Goal: Check status: Check status

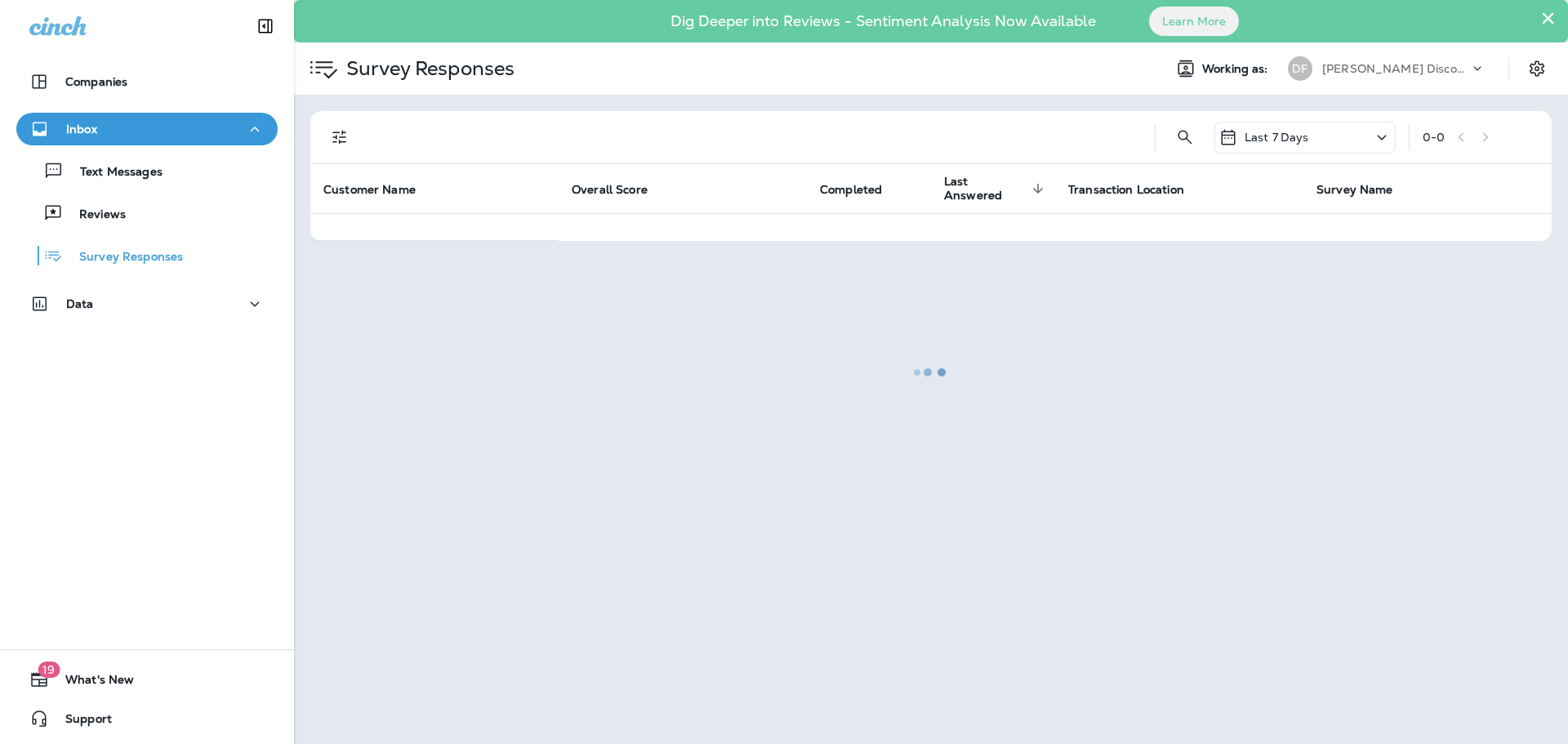
click at [1553, 15] on div at bounding box center [931, 372] width 1271 height 741
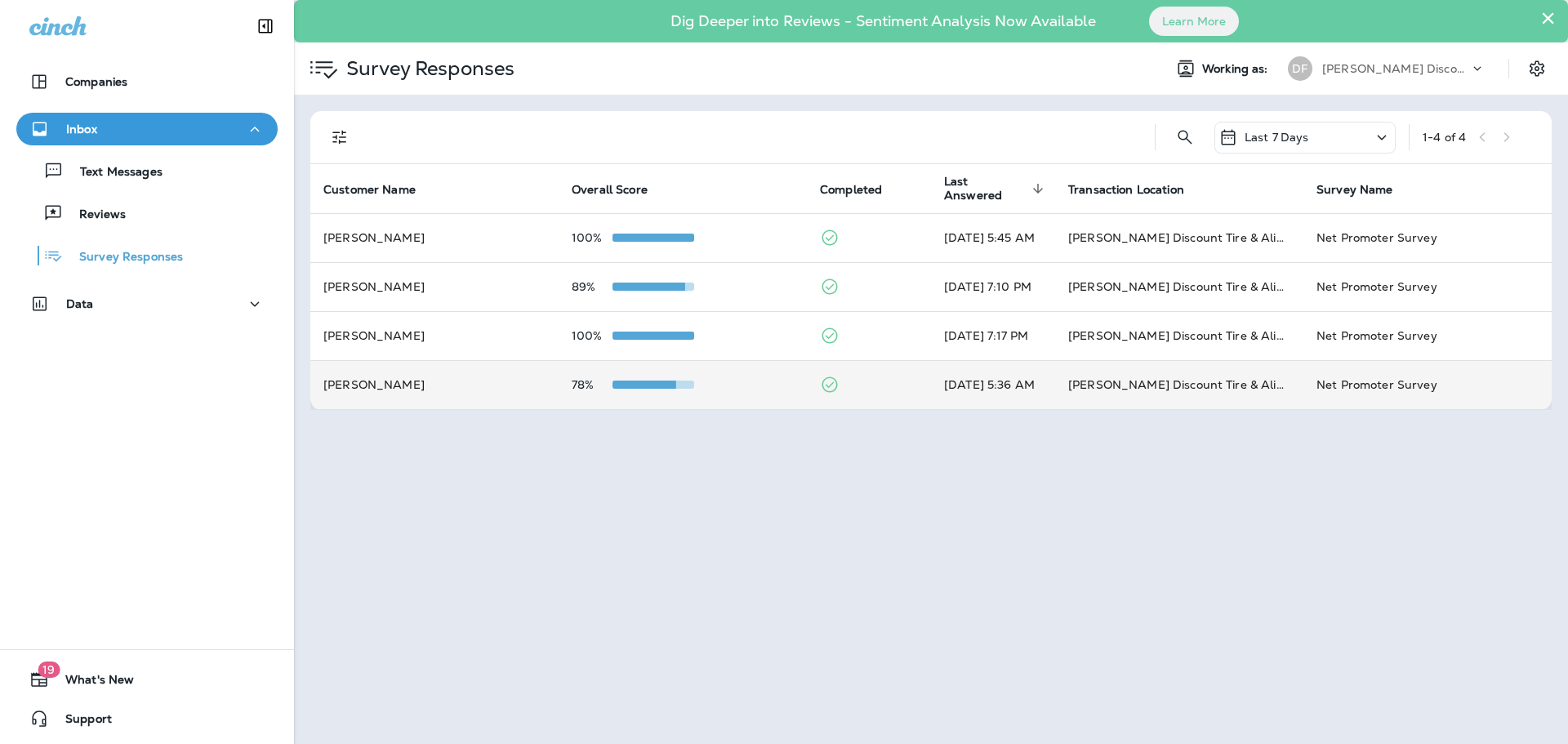
click at [637, 377] on td "78%" at bounding box center [683, 385] width 248 height 49
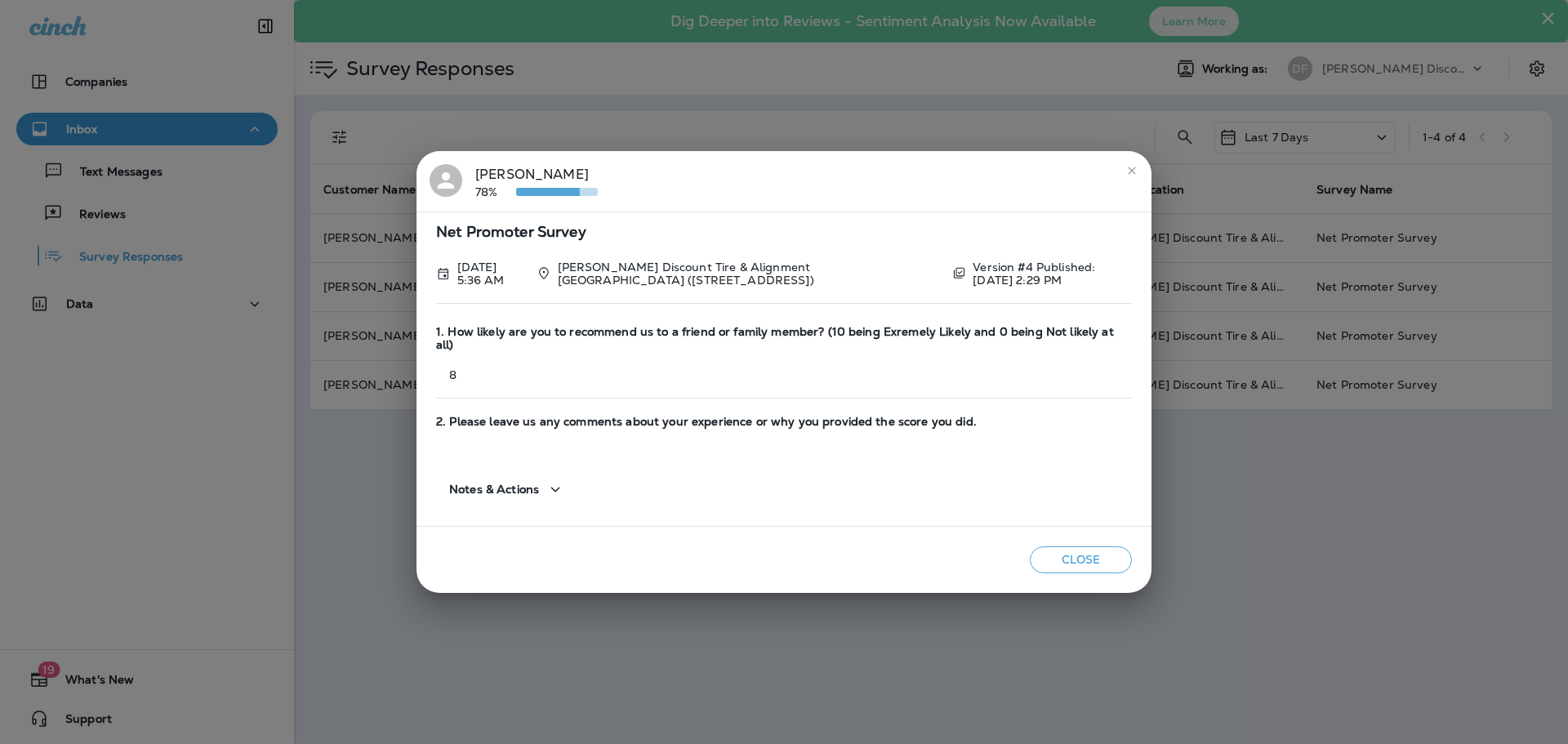
click at [1081, 558] on button "Close" at bounding box center [1081, 560] width 102 height 27
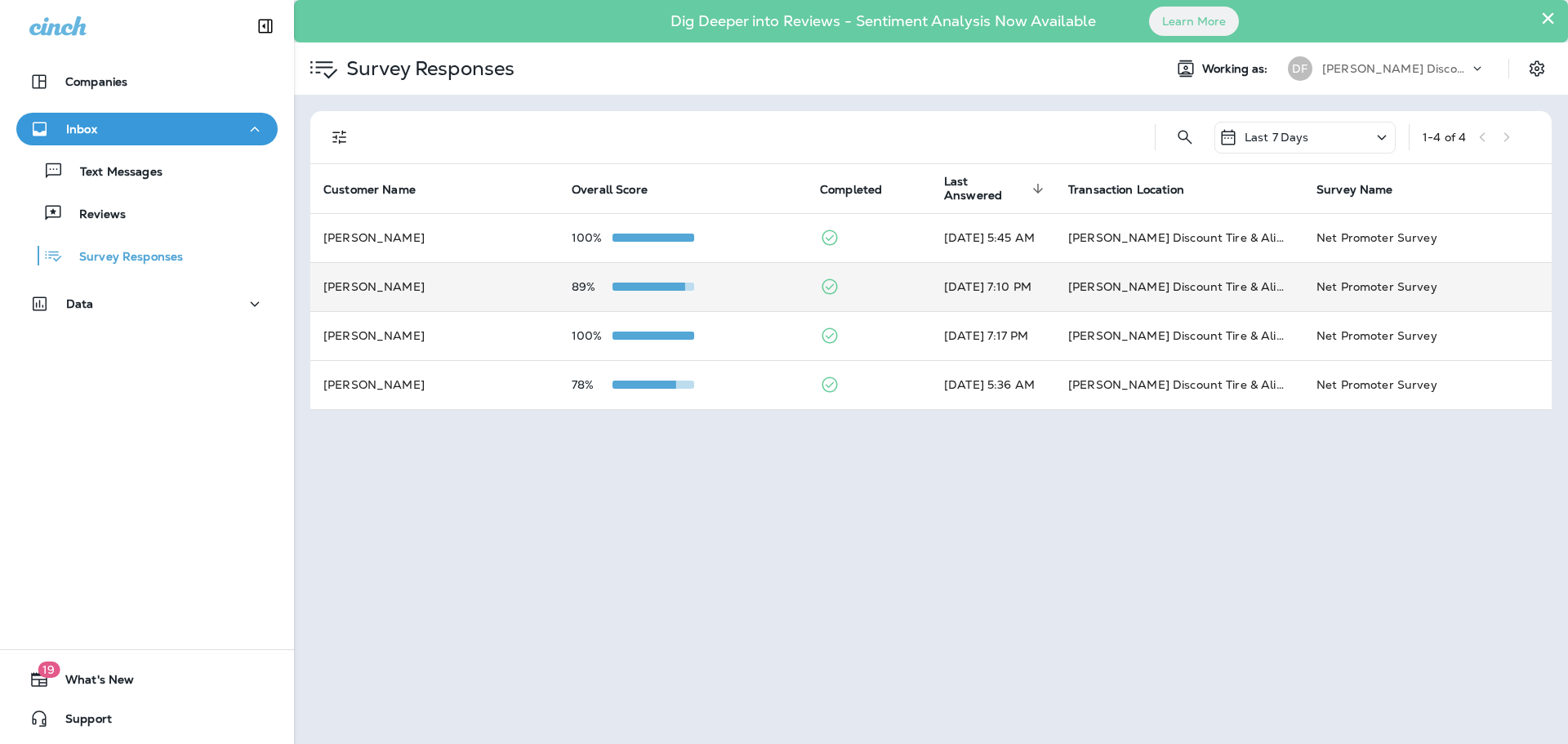
click at [641, 288] on span at bounding box center [644, 286] width 82 height 8
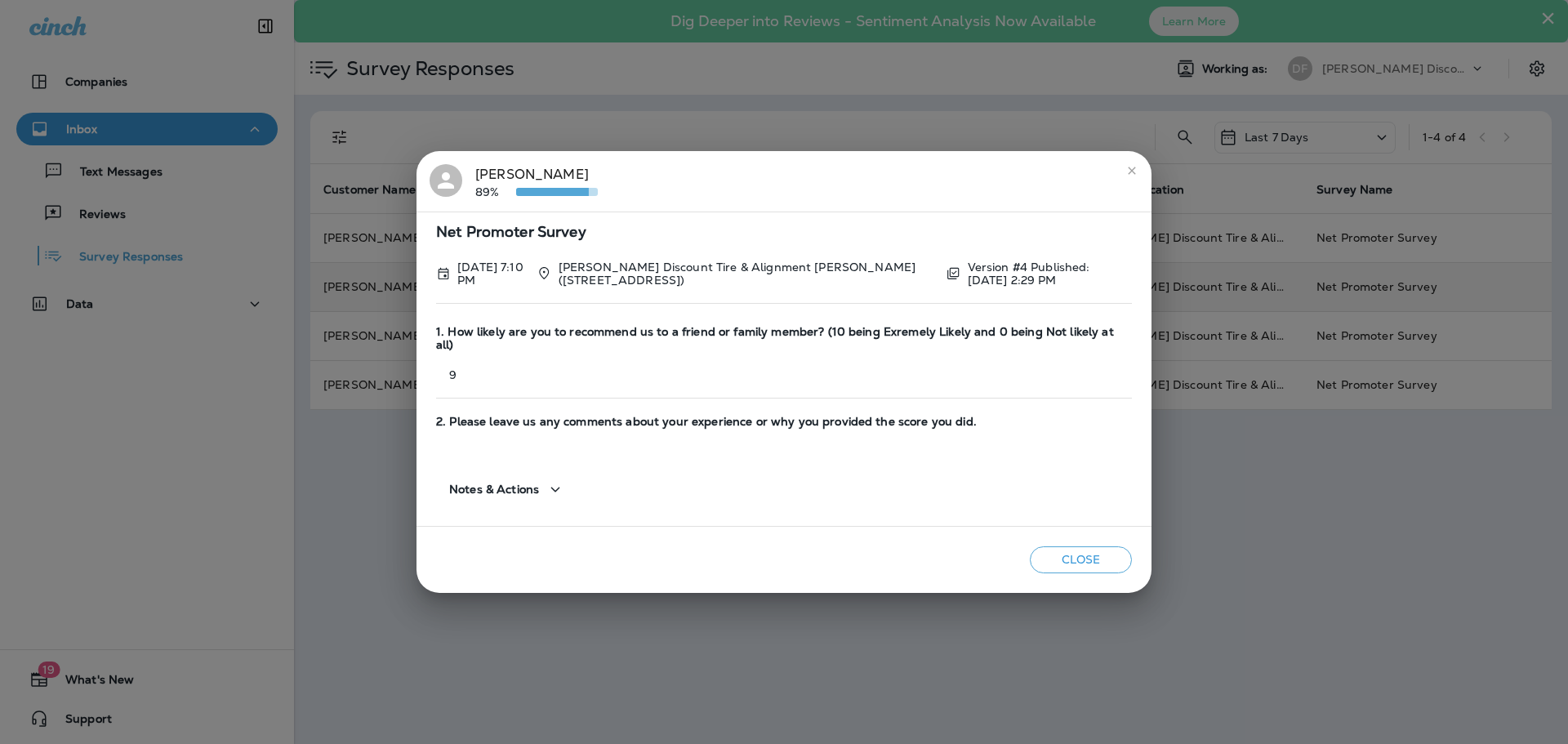
click at [1075, 547] on button "Close" at bounding box center [1081, 560] width 102 height 27
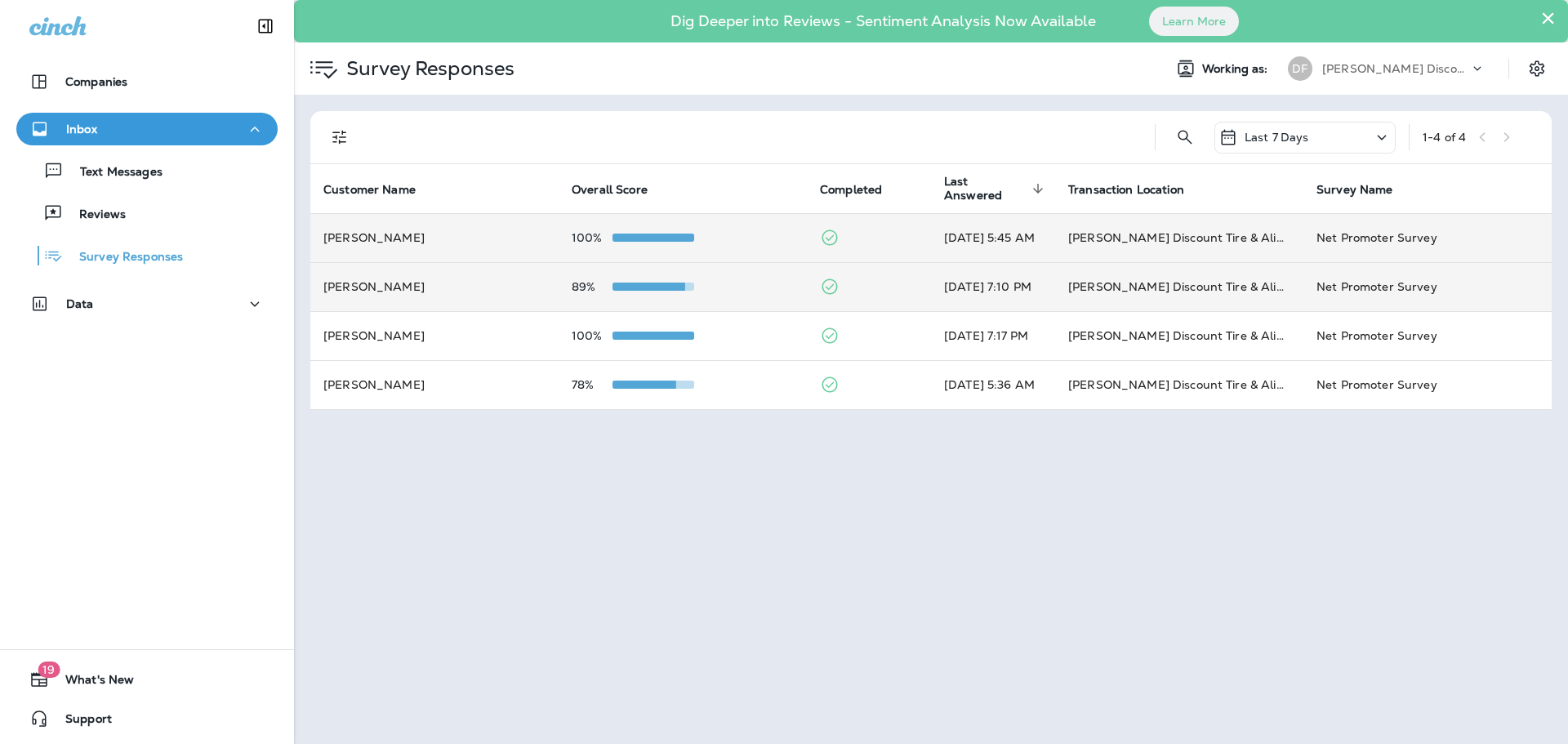
click at [649, 232] on div at bounding box center [653, 238] width 82 height 13
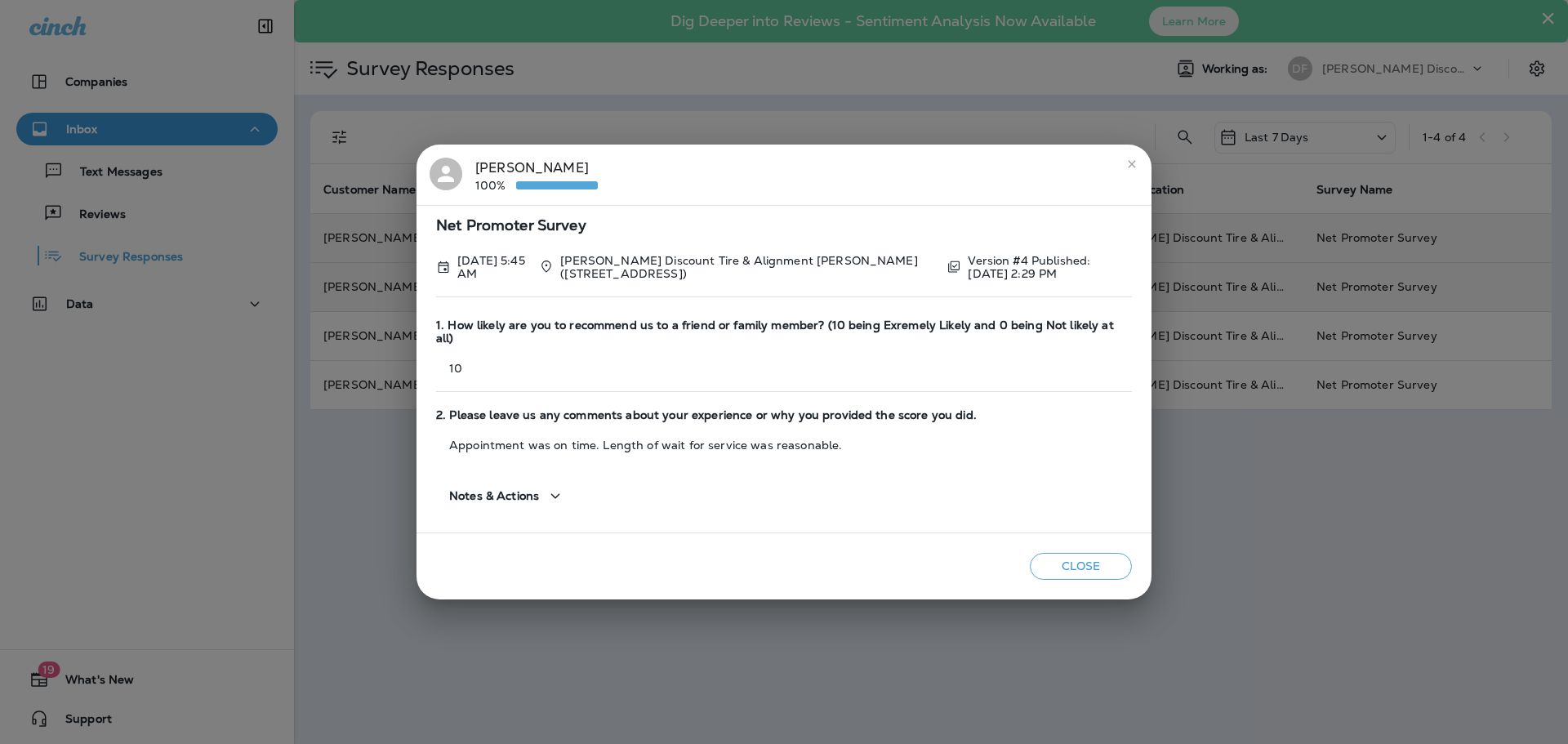
click at [1080, 568] on button "Close" at bounding box center [1081, 566] width 102 height 27
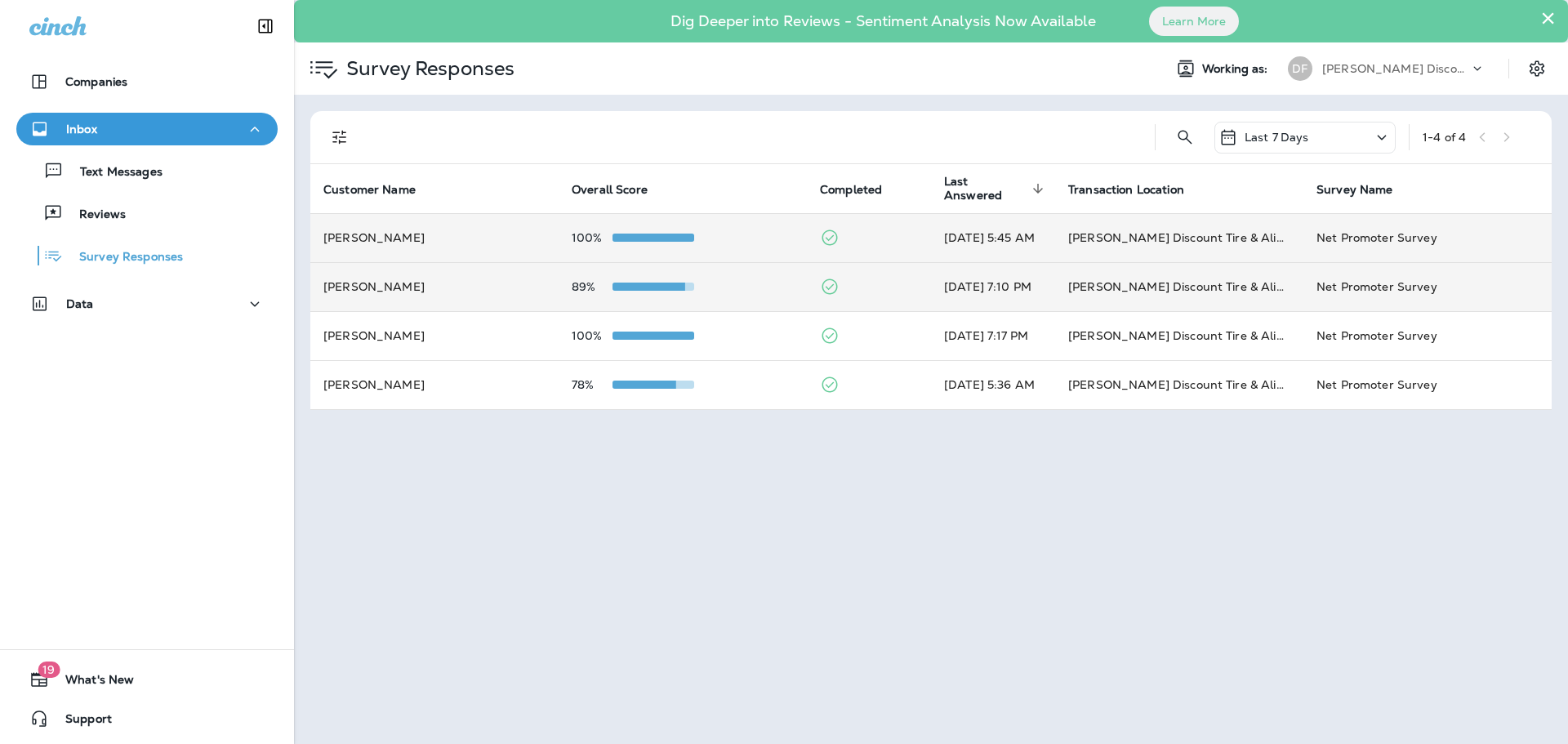
click at [663, 269] on td "89%" at bounding box center [683, 287] width 248 height 49
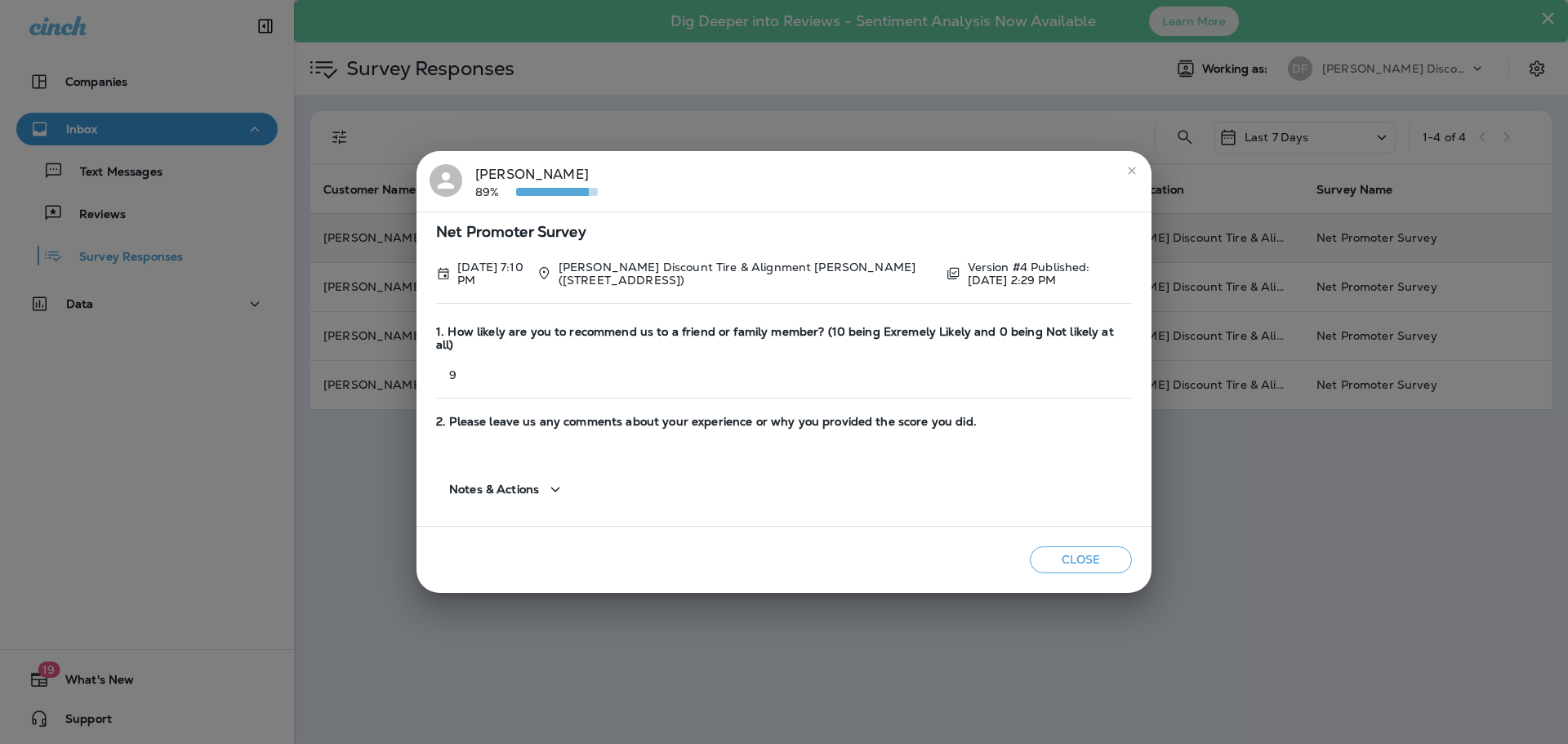
click at [1049, 547] on button "Close" at bounding box center [1081, 560] width 102 height 27
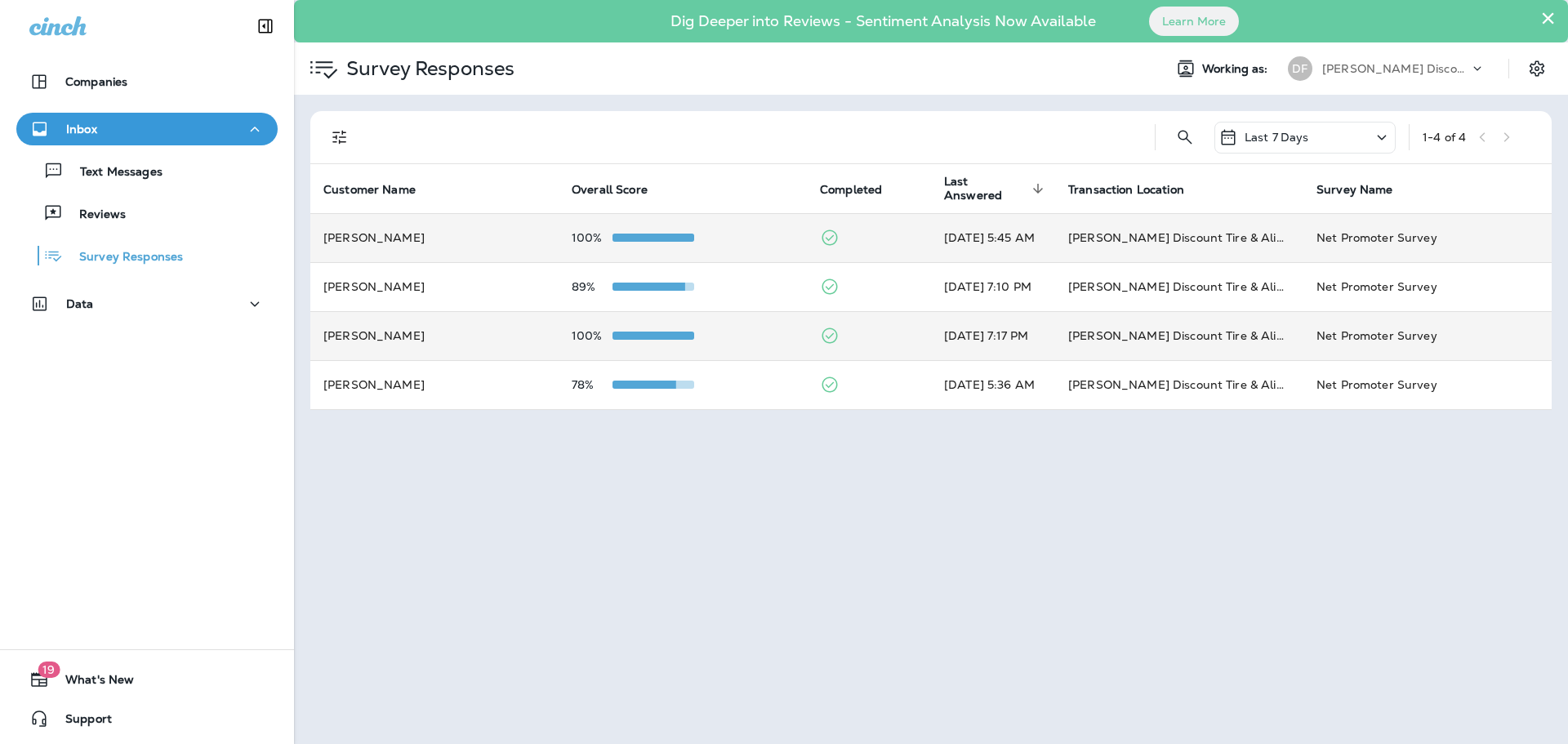
click at [646, 338] on span at bounding box center [653, 335] width 82 height 8
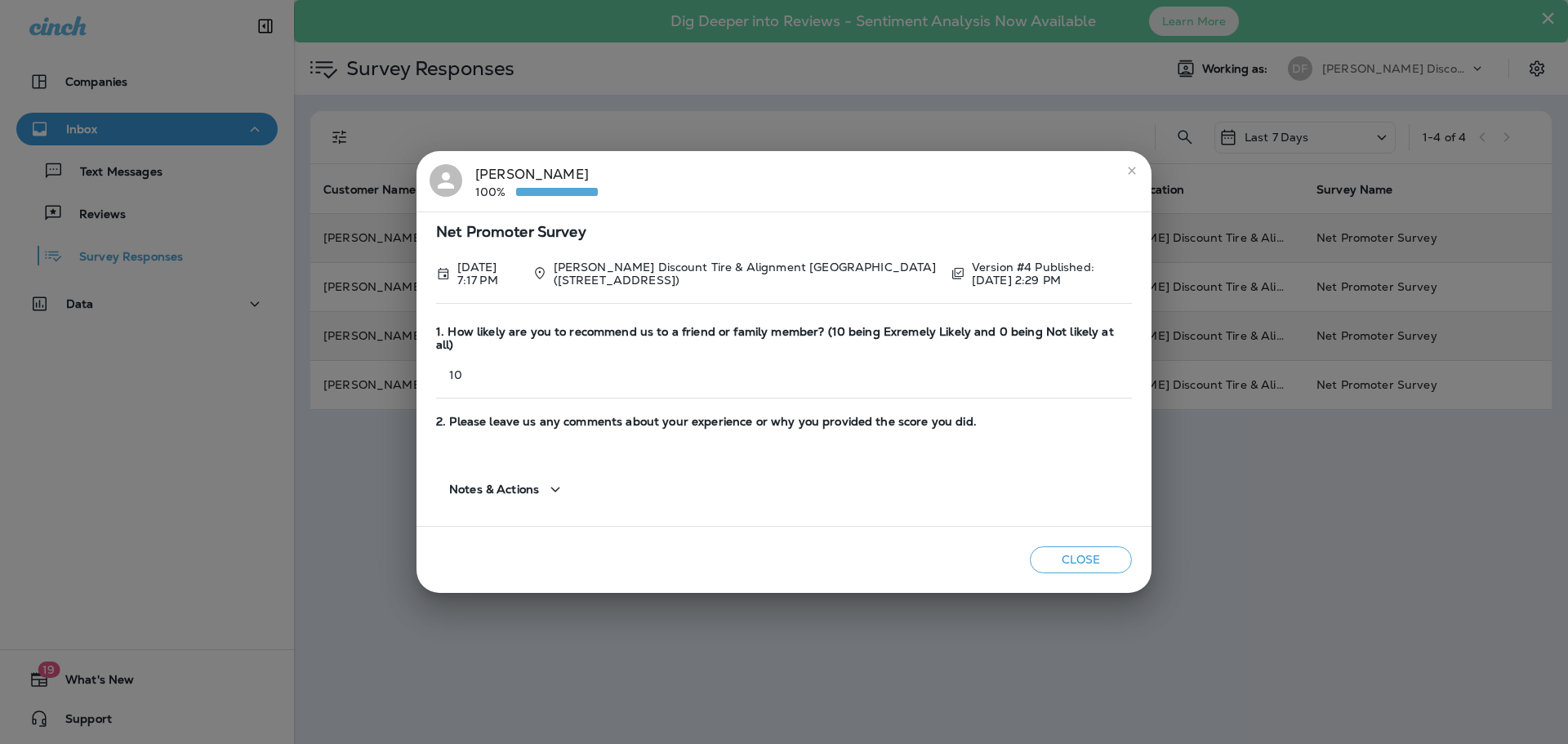
click at [1063, 553] on button "Close" at bounding box center [1081, 560] width 102 height 27
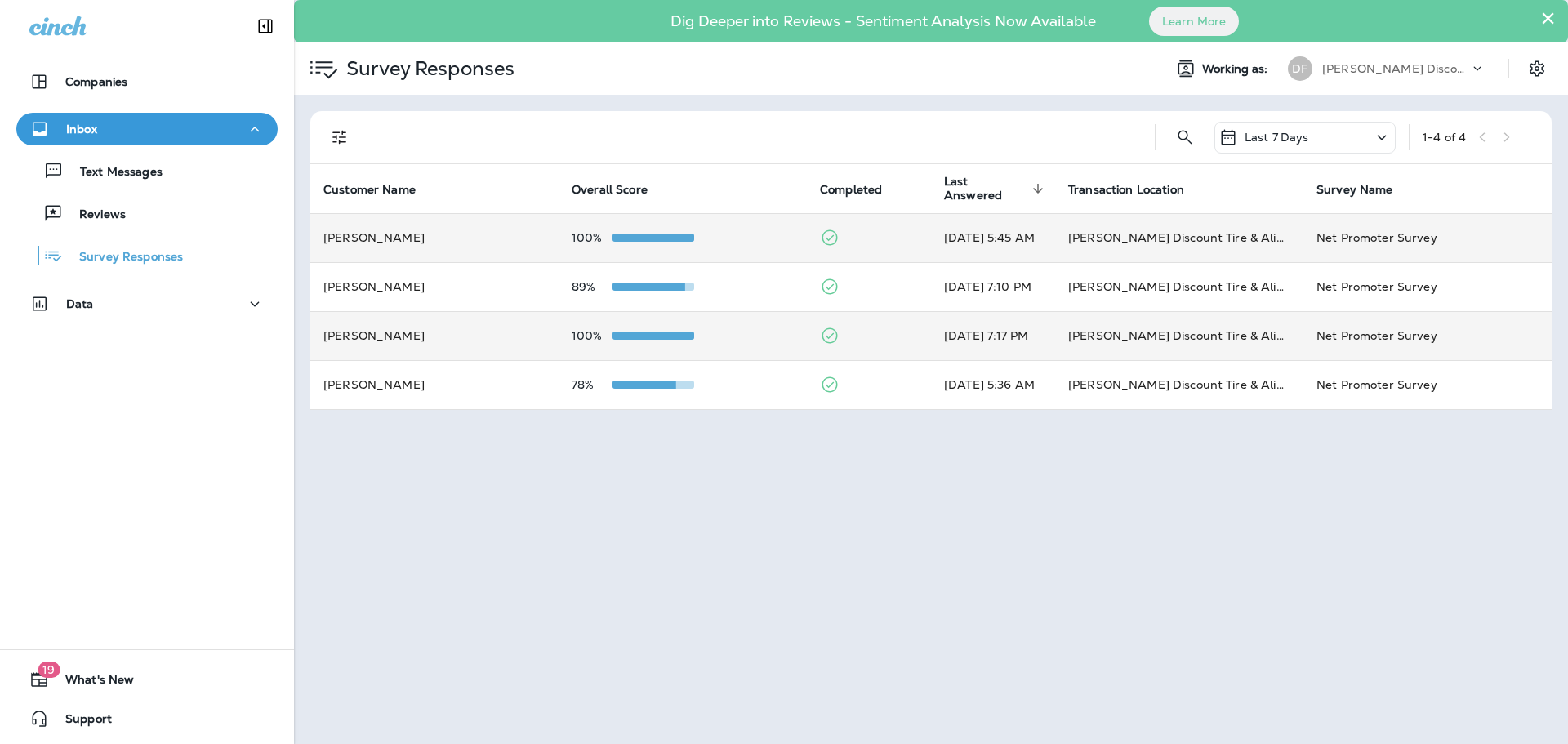
click at [1374, 139] on icon at bounding box center [1381, 138] width 20 height 21
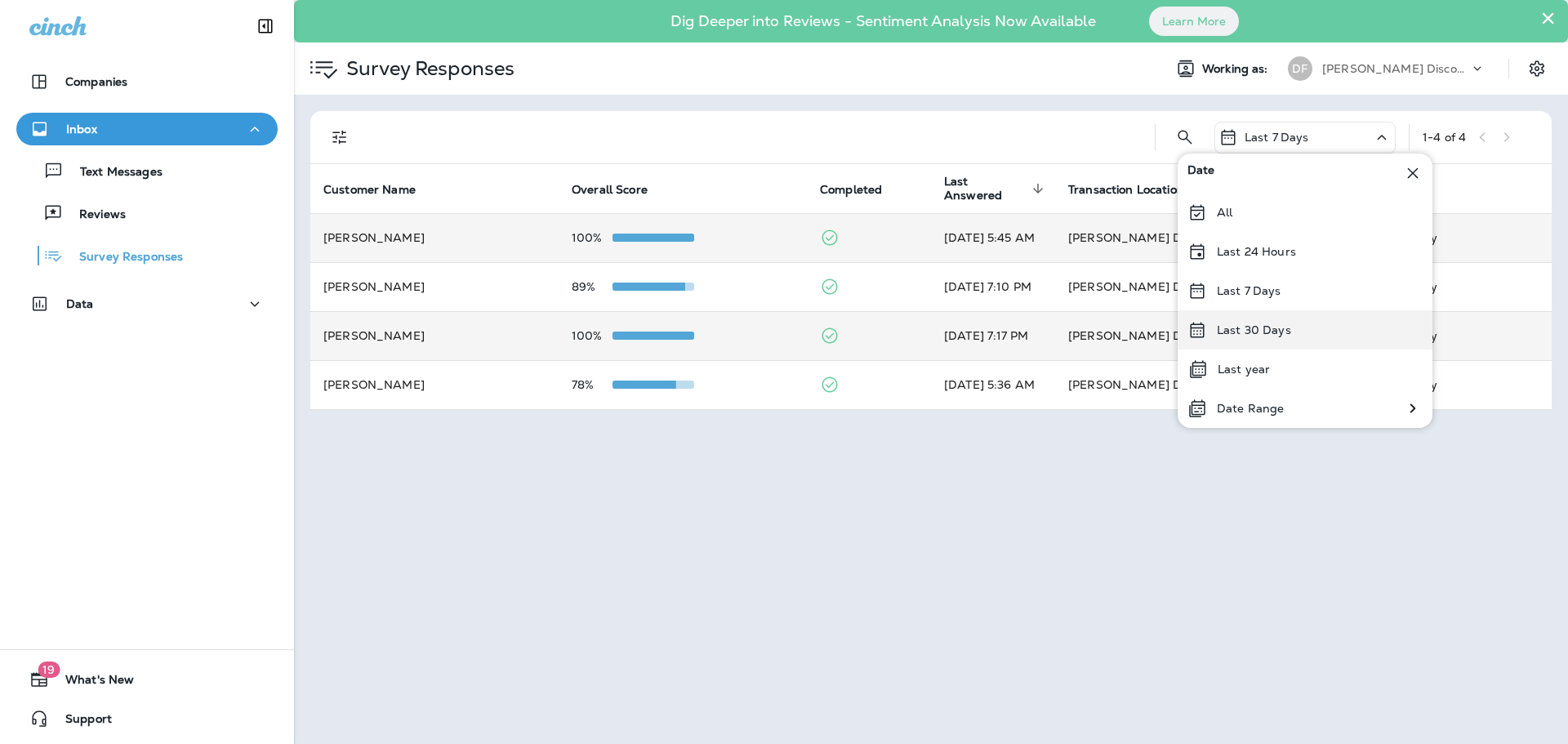
click at [1247, 321] on div "Last 30 Days" at bounding box center [1306, 330] width 255 height 40
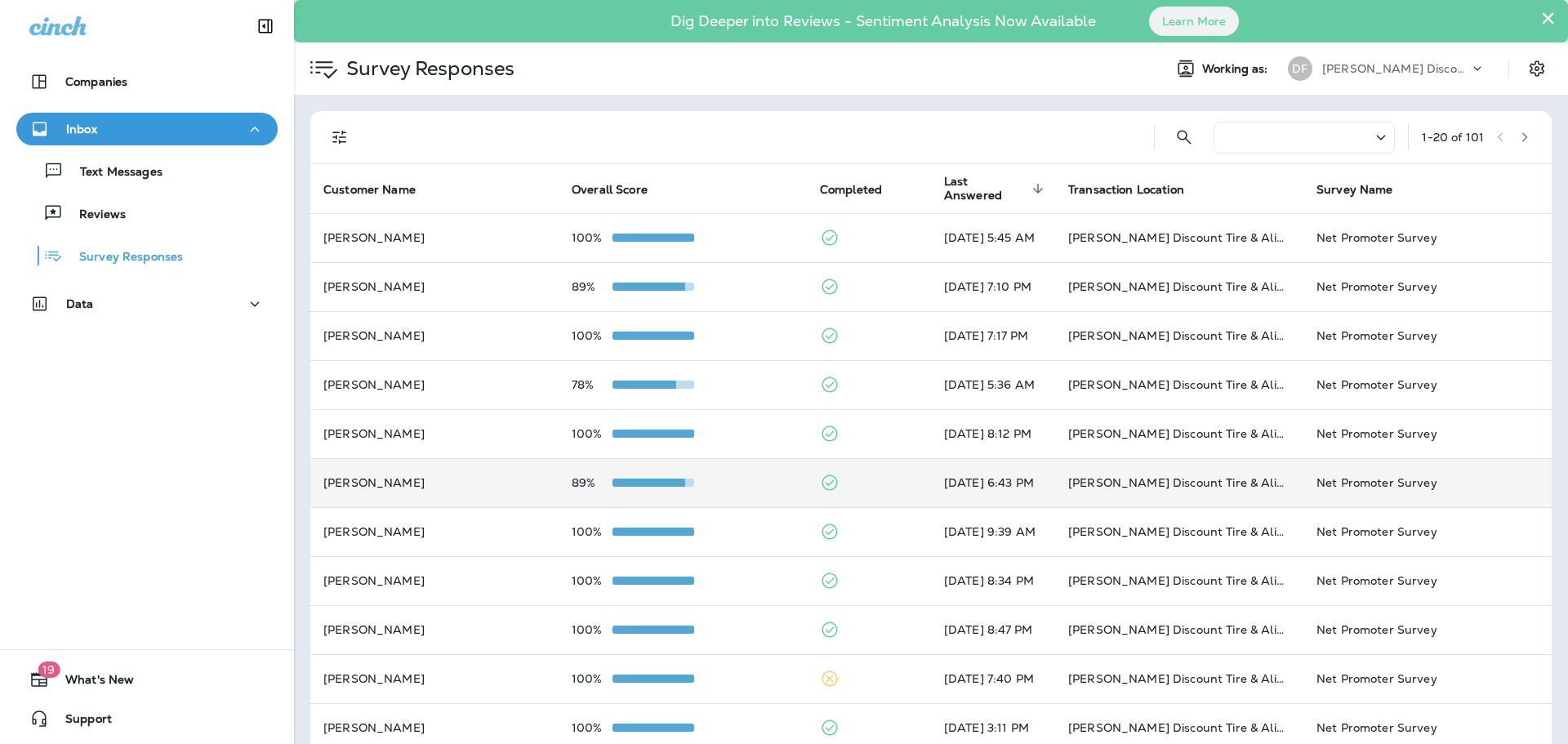
click at [669, 476] on div at bounding box center [653, 482] width 82 height 13
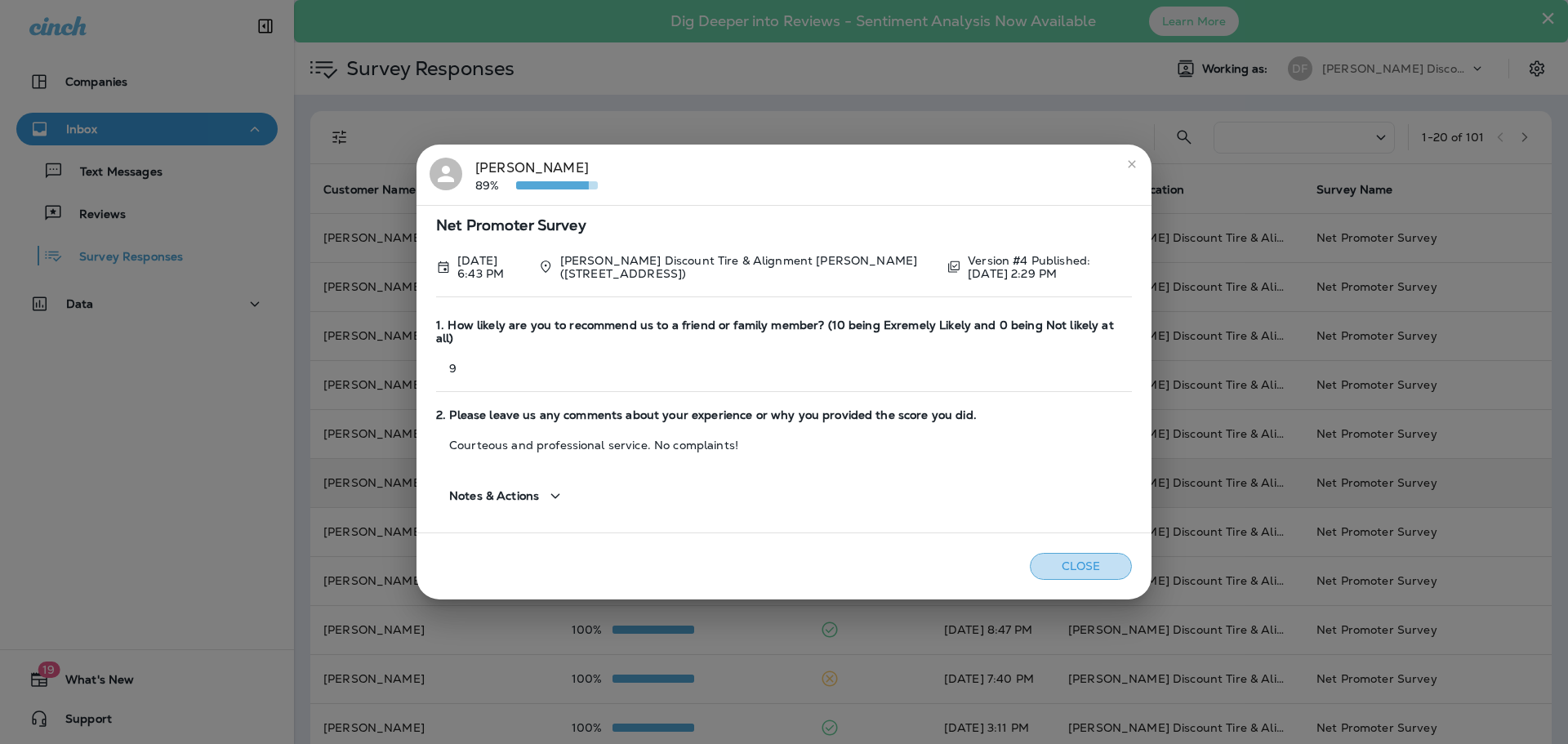
click at [1063, 566] on button "Close" at bounding box center [1081, 566] width 102 height 27
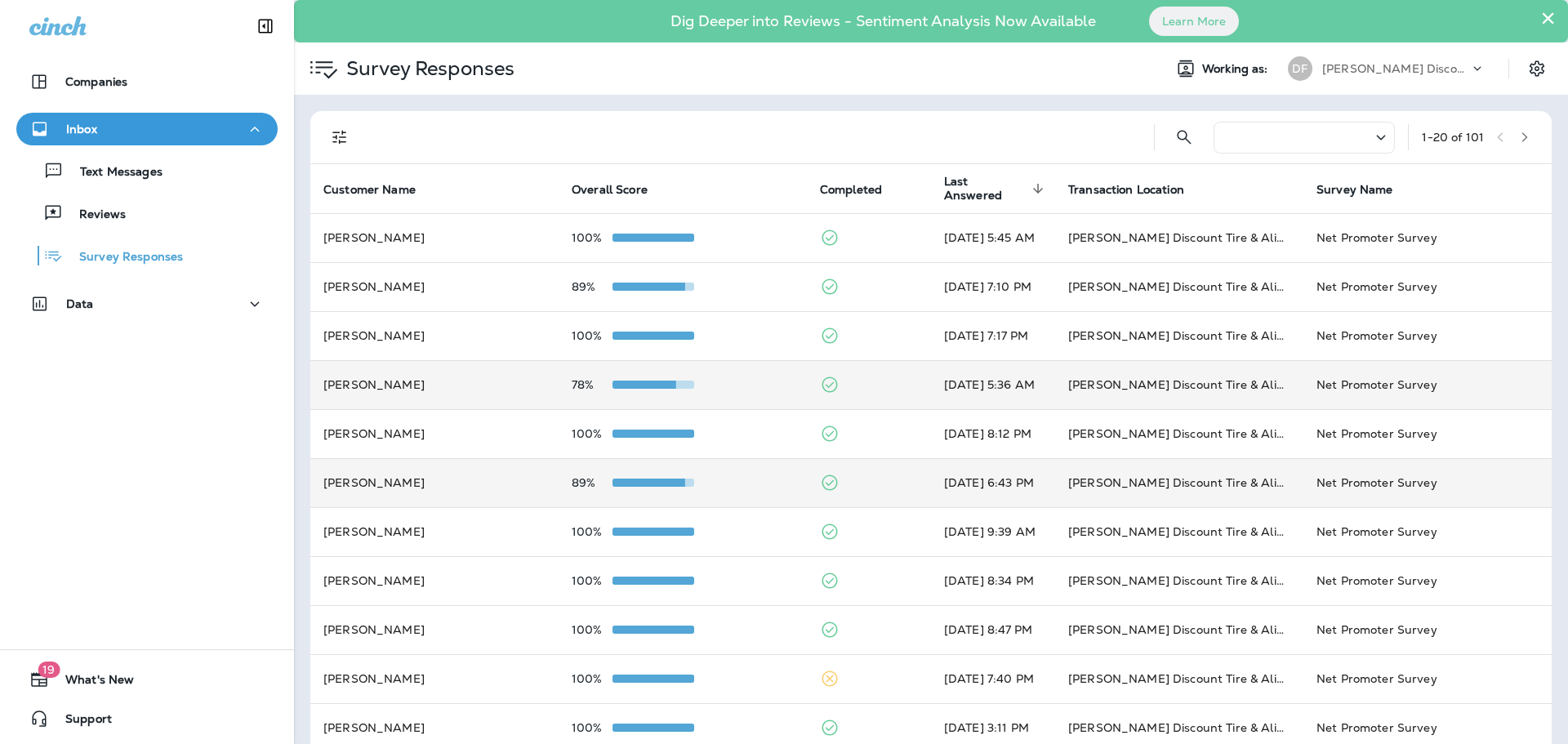
click at [645, 384] on span at bounding box center [635, 384] width 82 height 8
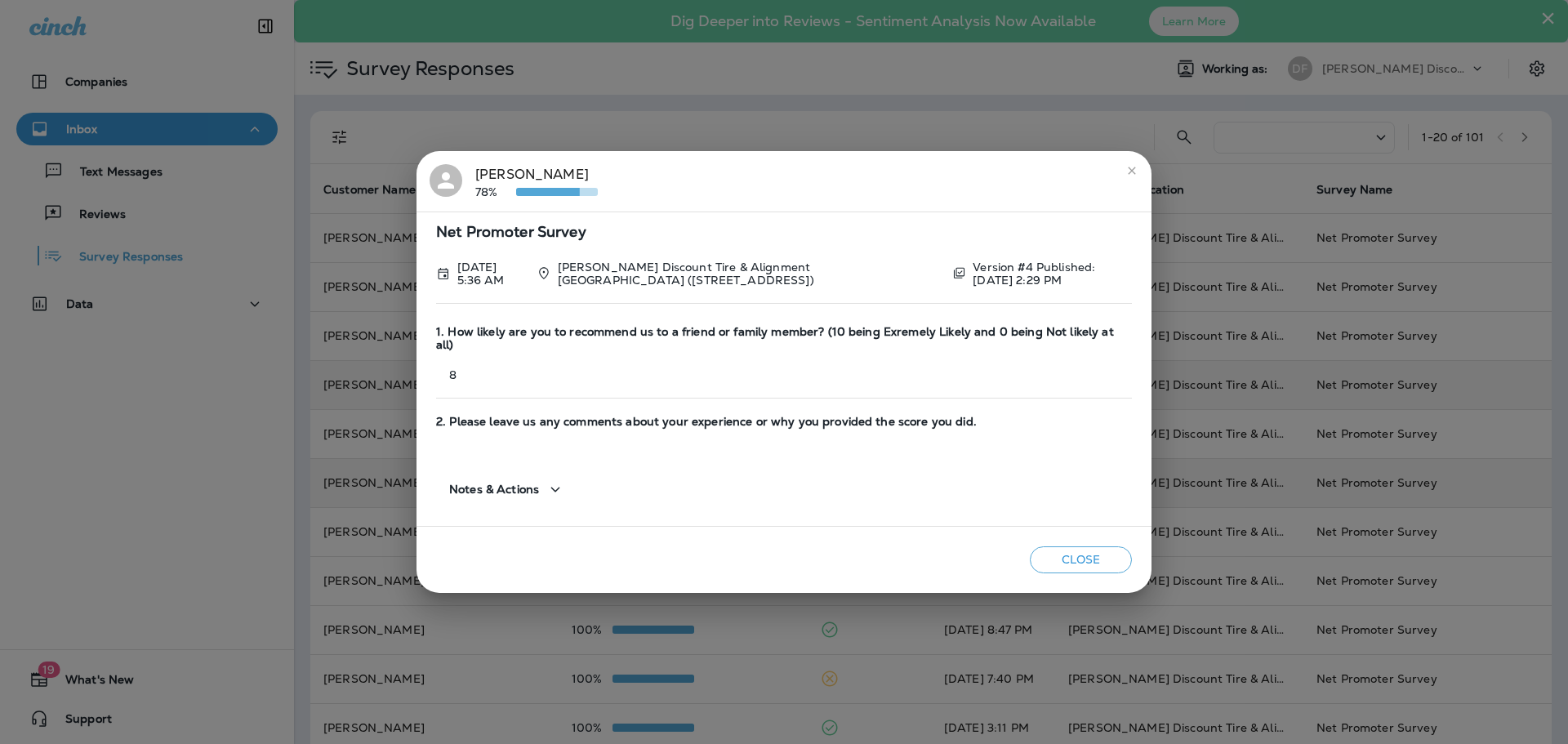
click at [1060, 554] on button "Close" at bounding box center [1081, 560] width 102 height 27
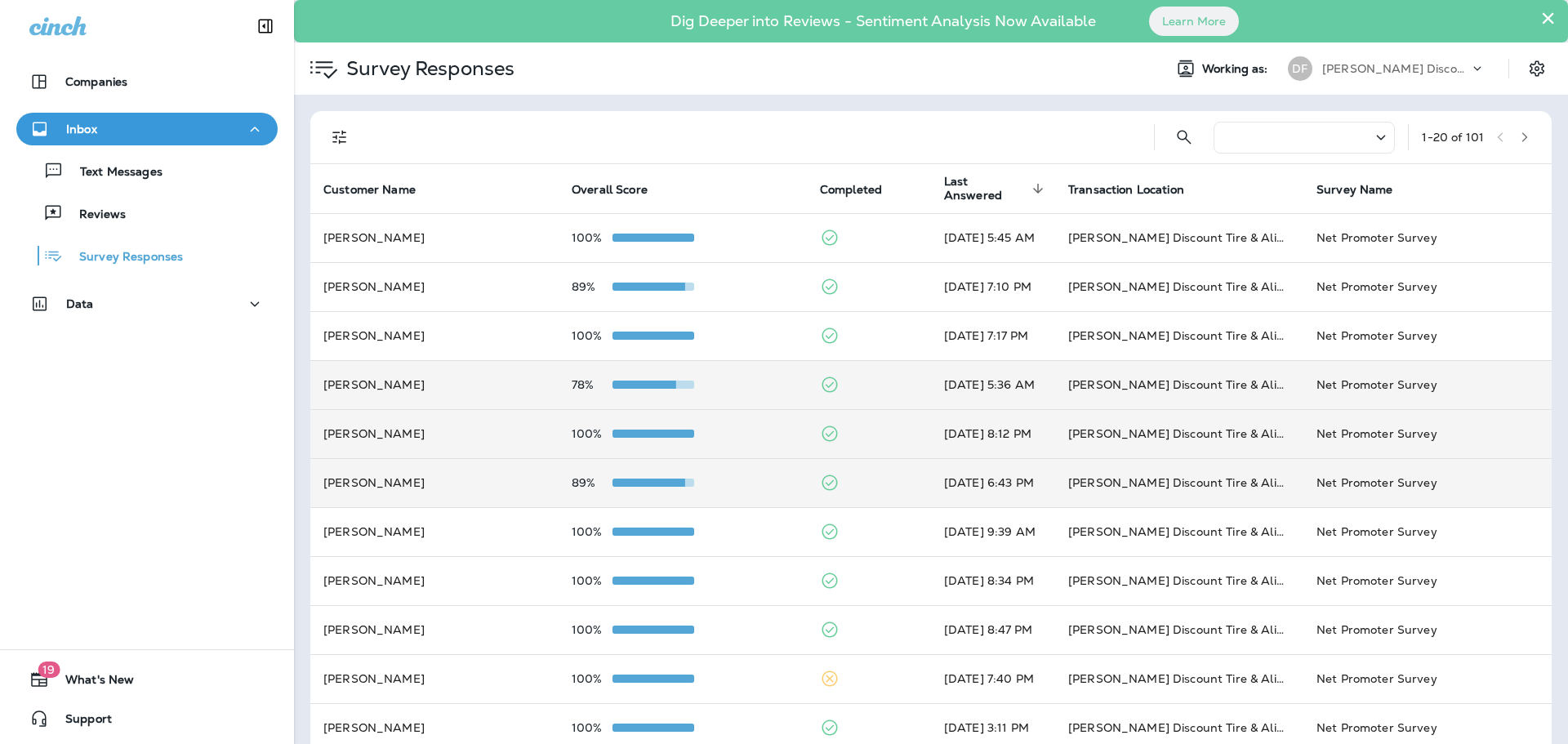
scroll to position [82, 0]
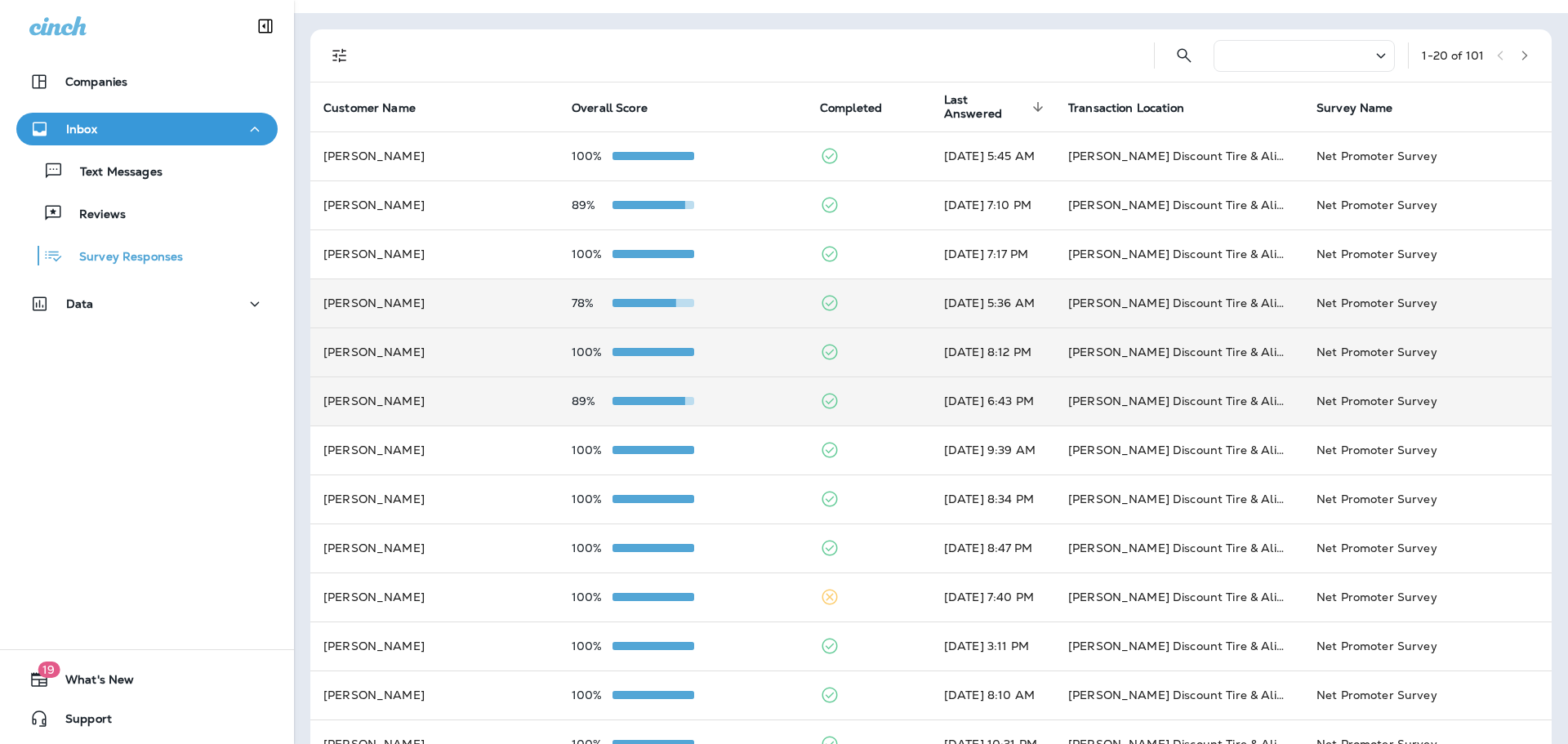
click at [651, 351] on span at bounding box center [653, 352] width 82 height 8
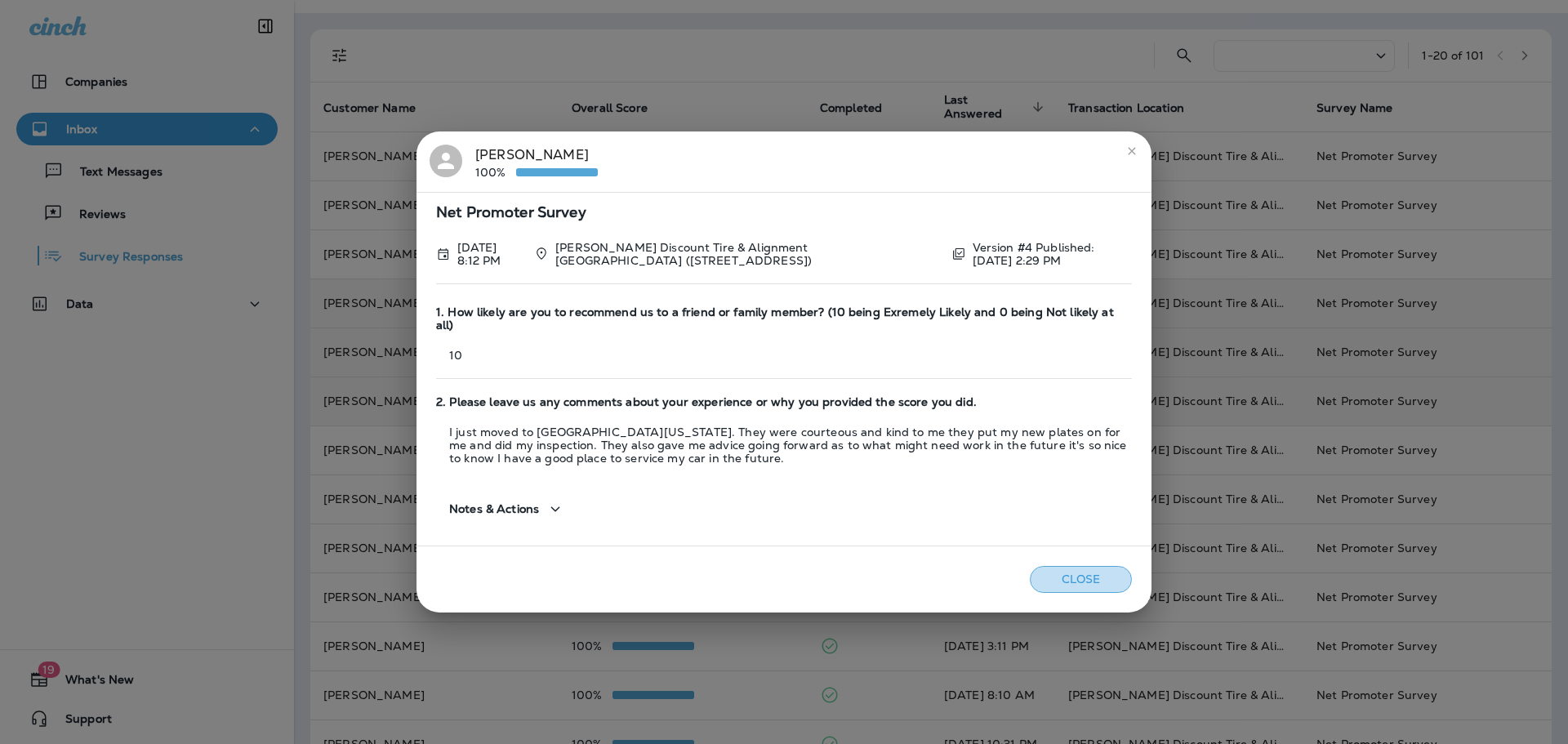
click at [1075, 566] on button "Close" at bounding box center [1081, 580] width 102 height 27
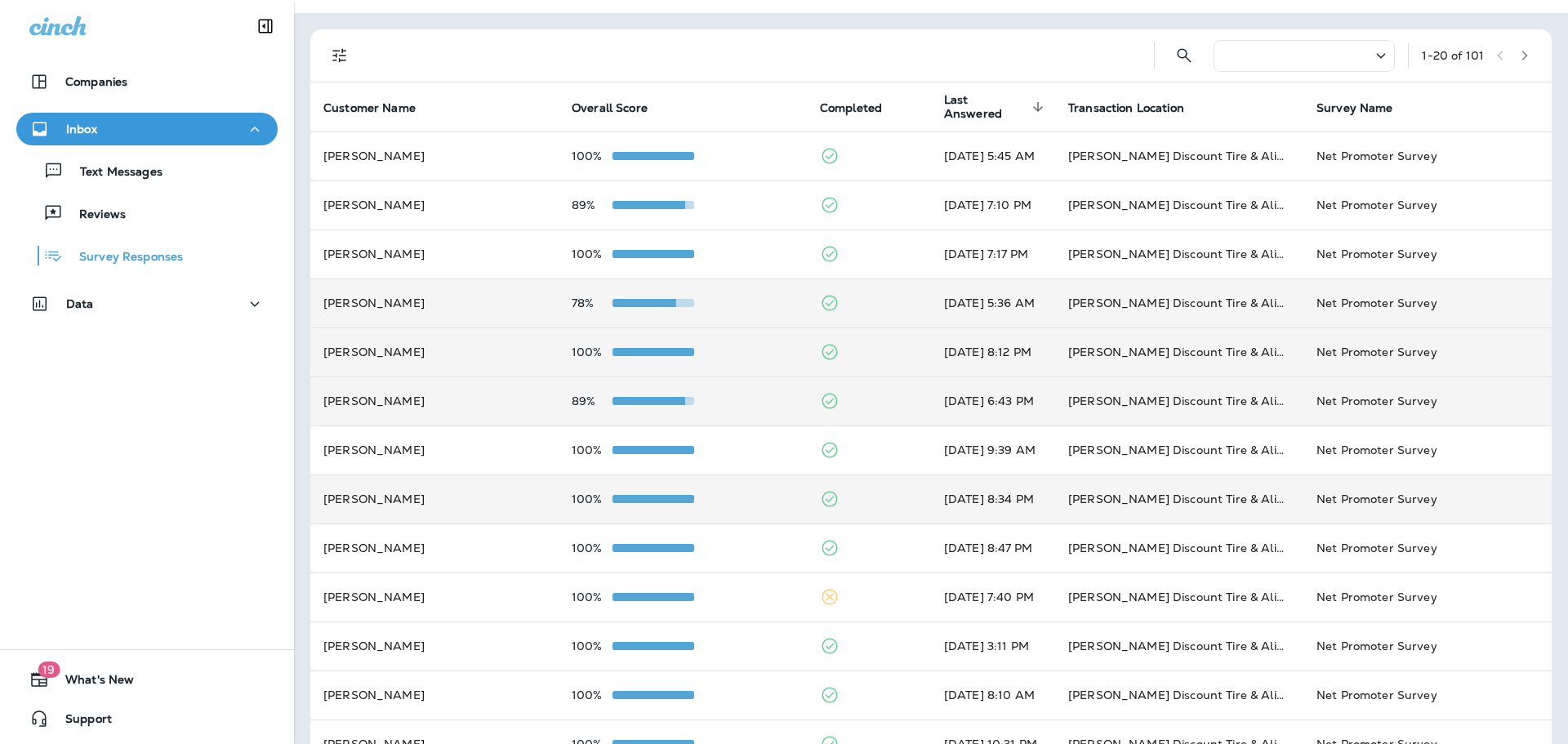
click at [674, 499] on span at bounding box center [653, 499] width 82 height 8
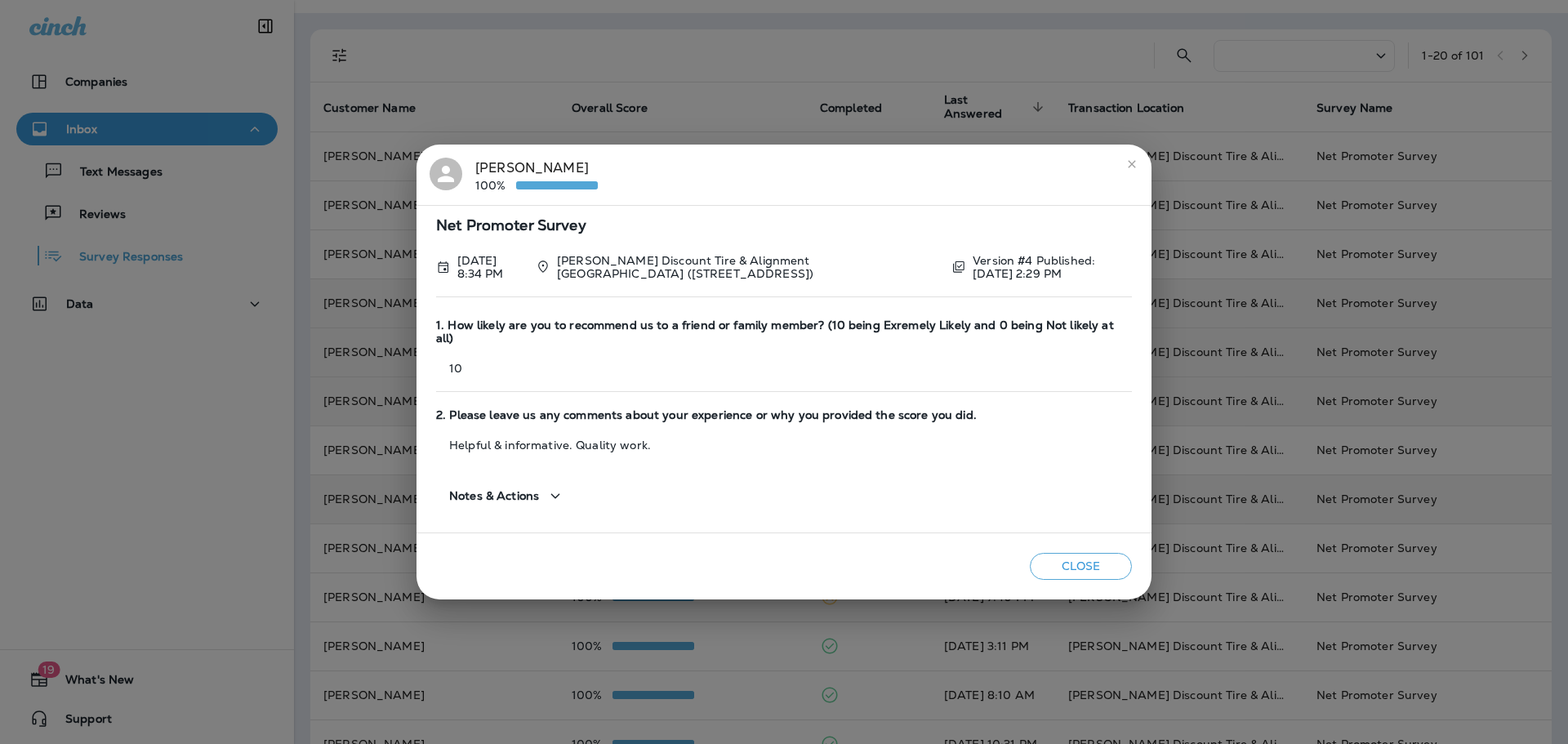
click at [1122, 561] on button "Close" at bounding box center [1081, 566] width 102 height 27
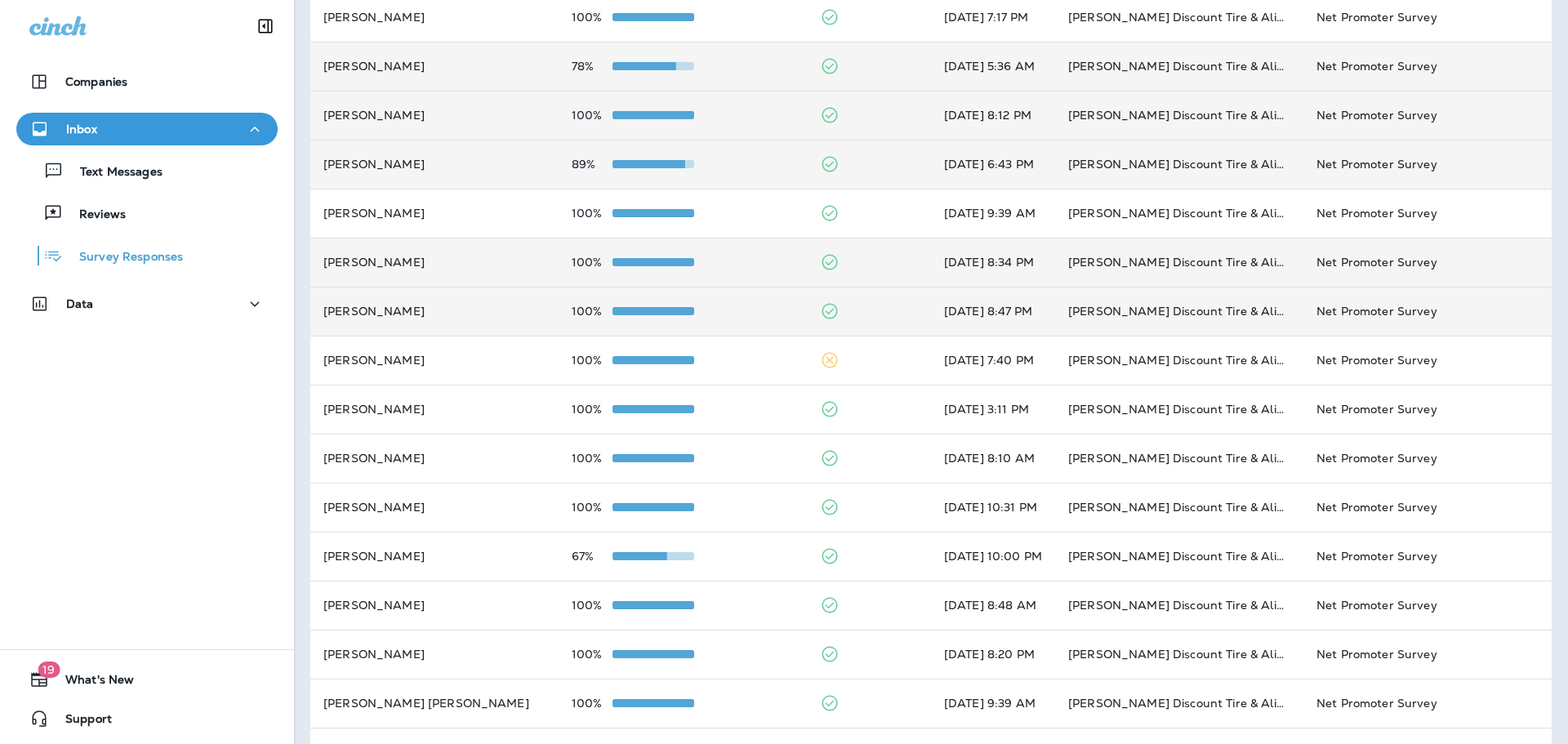
scroll to position [327, 0]
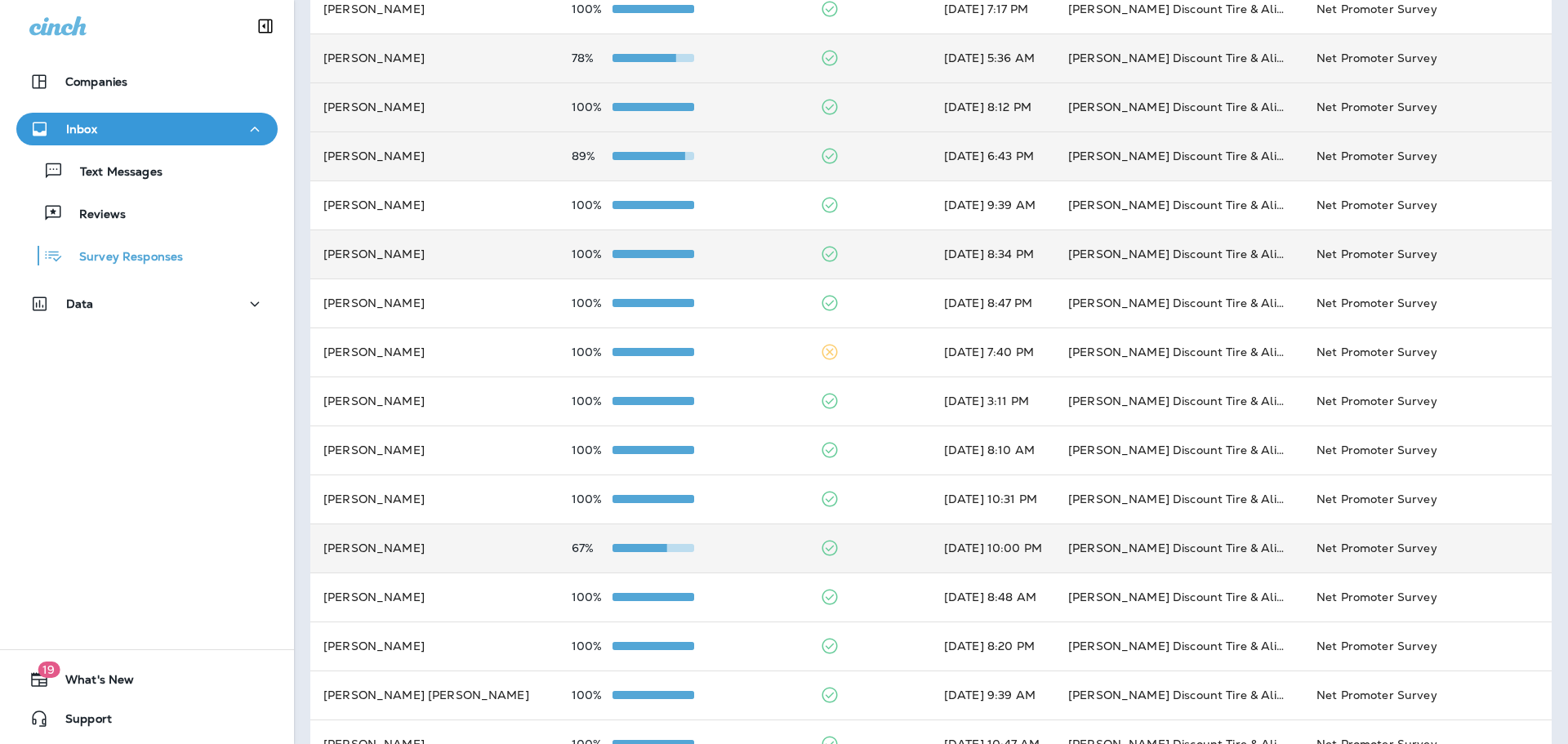
click at [641, 545] on span at bounding box center [626, 548] width 82 height 8
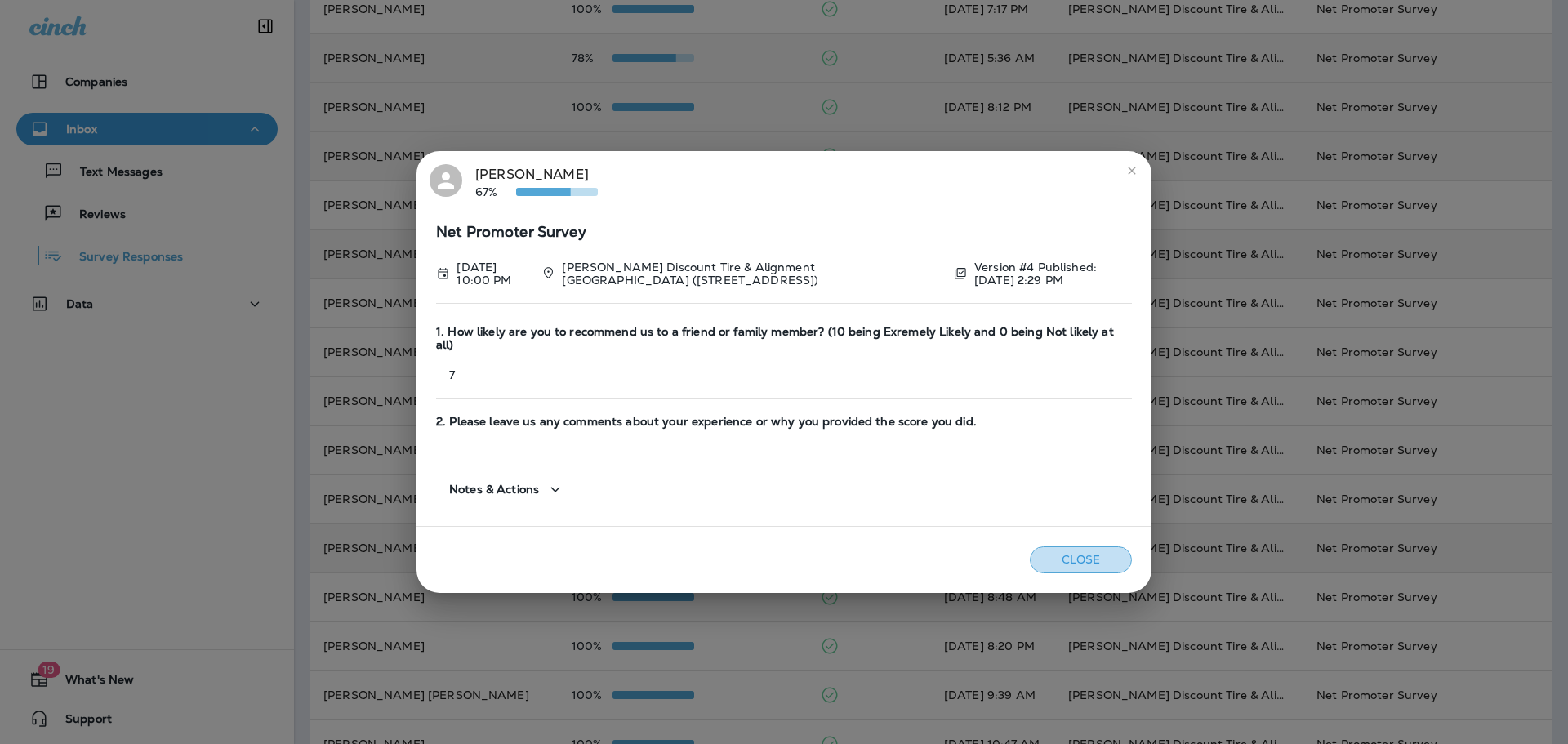
click at [1068, 547] on button "Close" at bounding box center [1081, 560] width 102 height 27
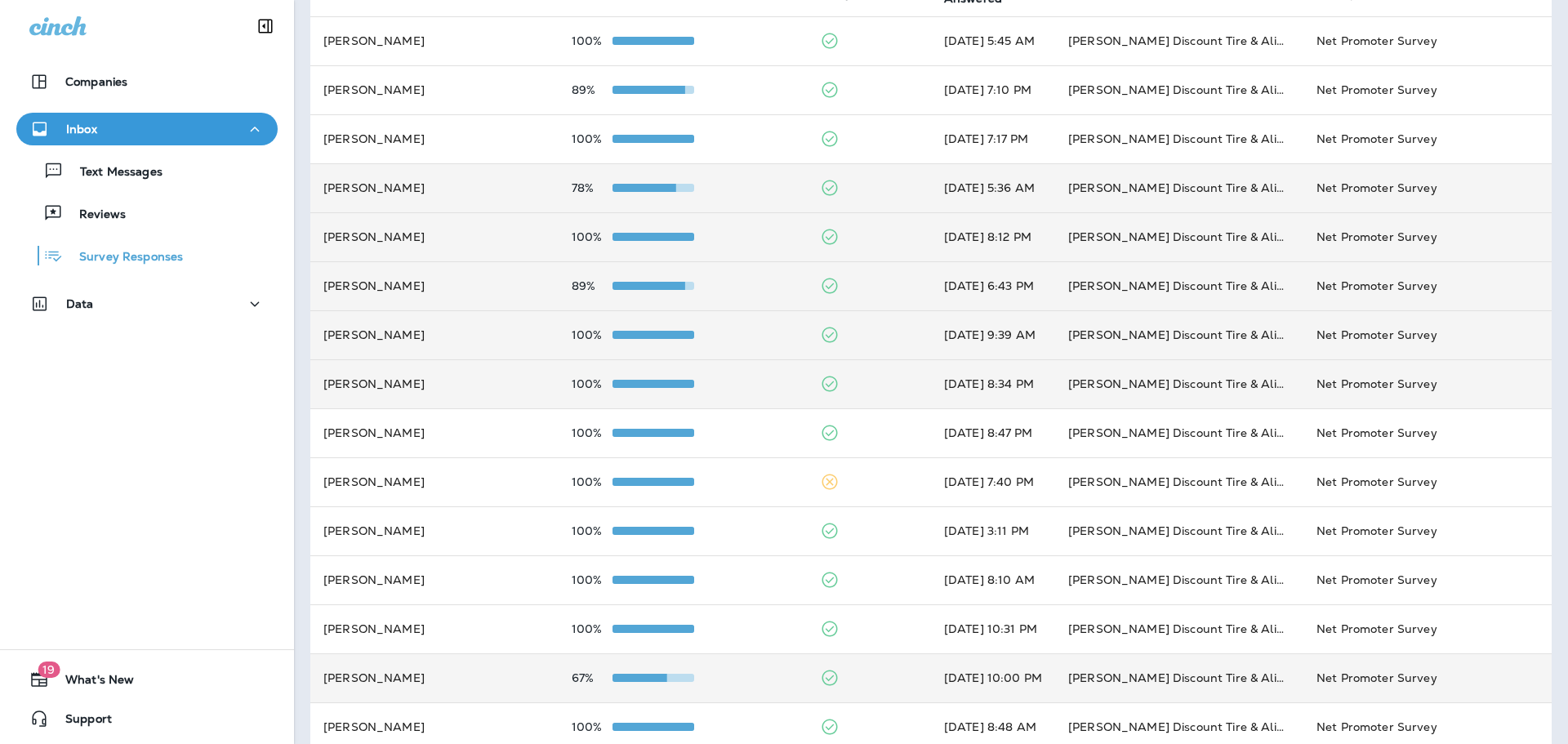
scroll to position [0, 0]
